Goal: Task Accomplishment & Management: Use online tool/utility

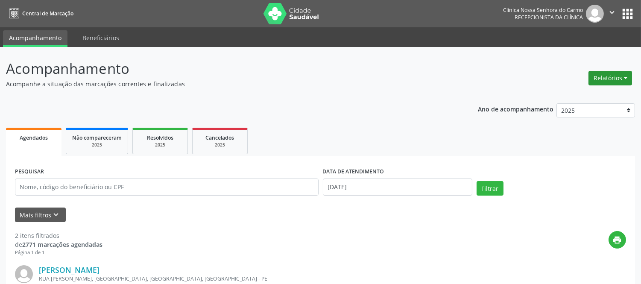
click at [613, 73] on button "Relatórios" at bounding box center [610, 78] width 44 height 15
click at [568, 92] on link "Agendamentos" at bounding box center [586, 96] width 92 height 12
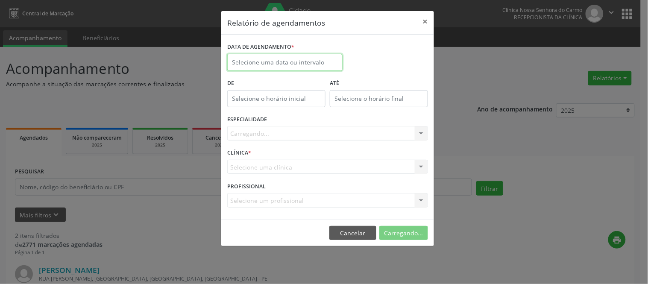
click at [288, 59] on input "text" at bounding box center [284, 62] width 115 height 17
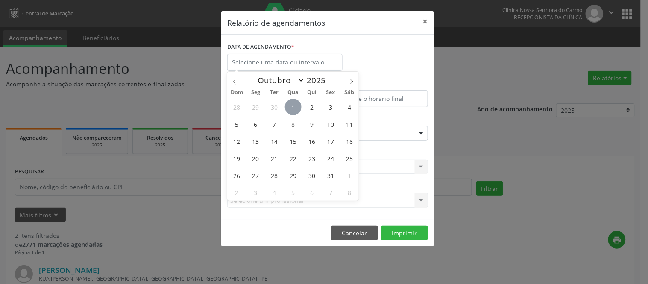
click at [295, 100] on span "1" at bounding box center [293, 107] width 17 height 17
type input "[DATE]"
click at [297, 106] on span "1" at bounding box center [293, 107] width 17 height 17
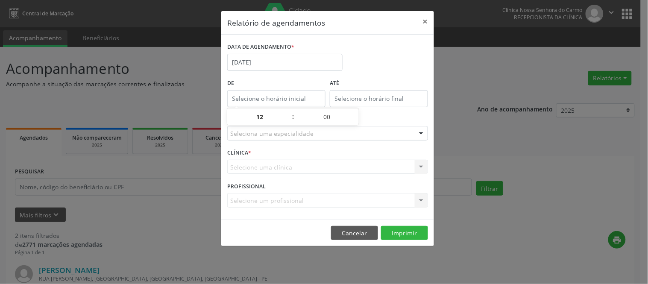
type input "12:00"
click at [297, 105] on body "Central de Marcação Clinica [GEOGRAPHIC_DATA] Recepcionista da clínica  Config…" at bounding box center [324, 142] width 648 height 284
click at [409, 136] on div "Seleciona uma especialidade" at bounding box center [327, 133] width 201 height 15
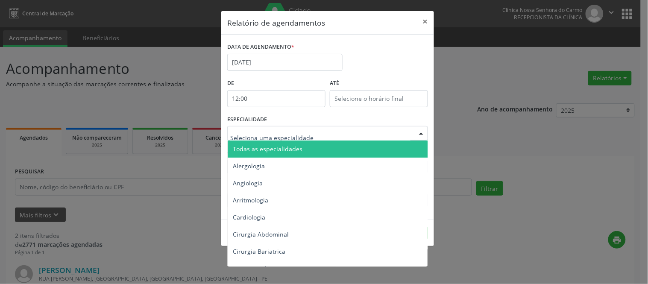
click at [292, 152] on span "Todas as especialidades" at bounding box center [268, 149] width 70 height 8
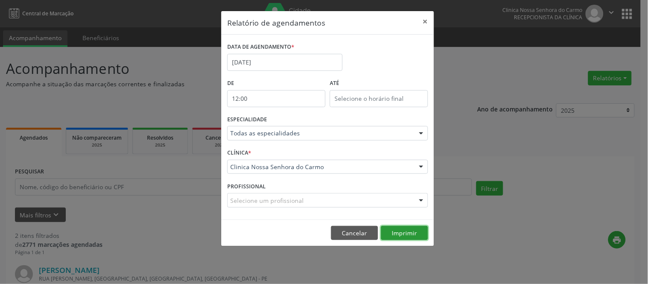
click at [423, 232] on button "Imprimir" at bounding box center [404, 233] width 47 height 15
